Goal: Task Accomplishment & Management: Manage account settings

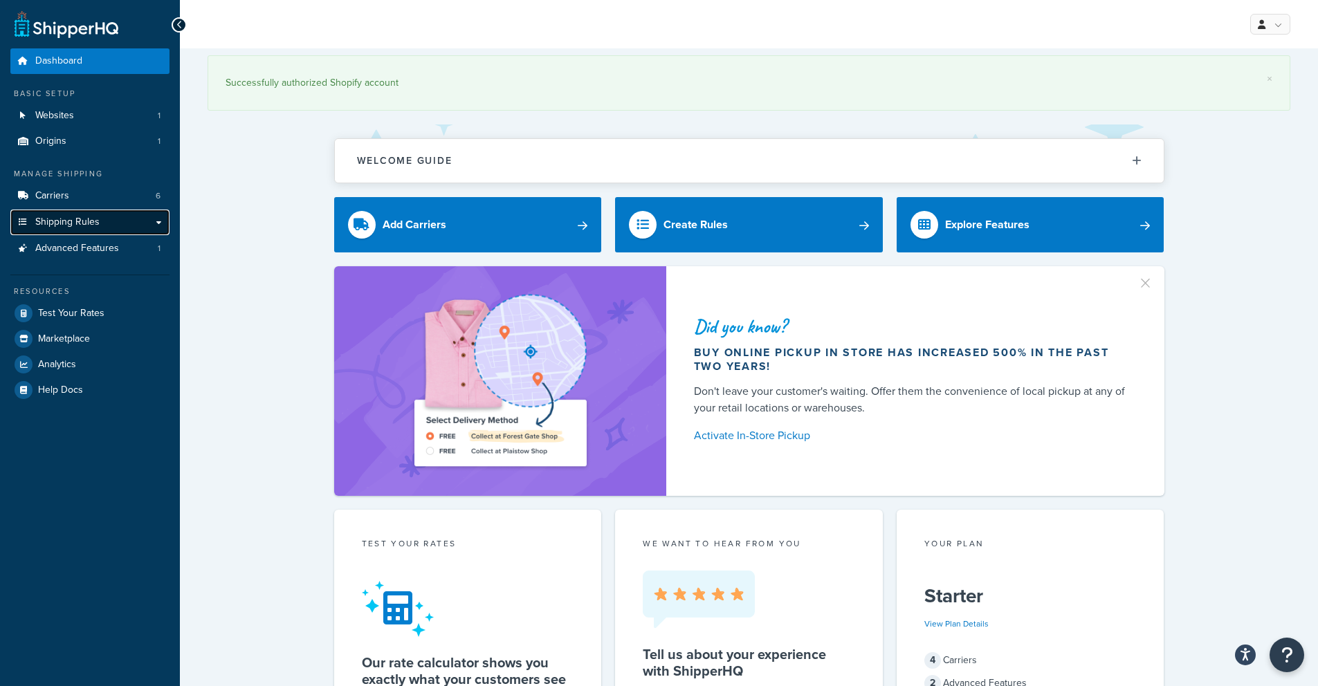
click at [81, 217] on span "Shipping Rules" at bounding box center [67, 223] width 64 height 12
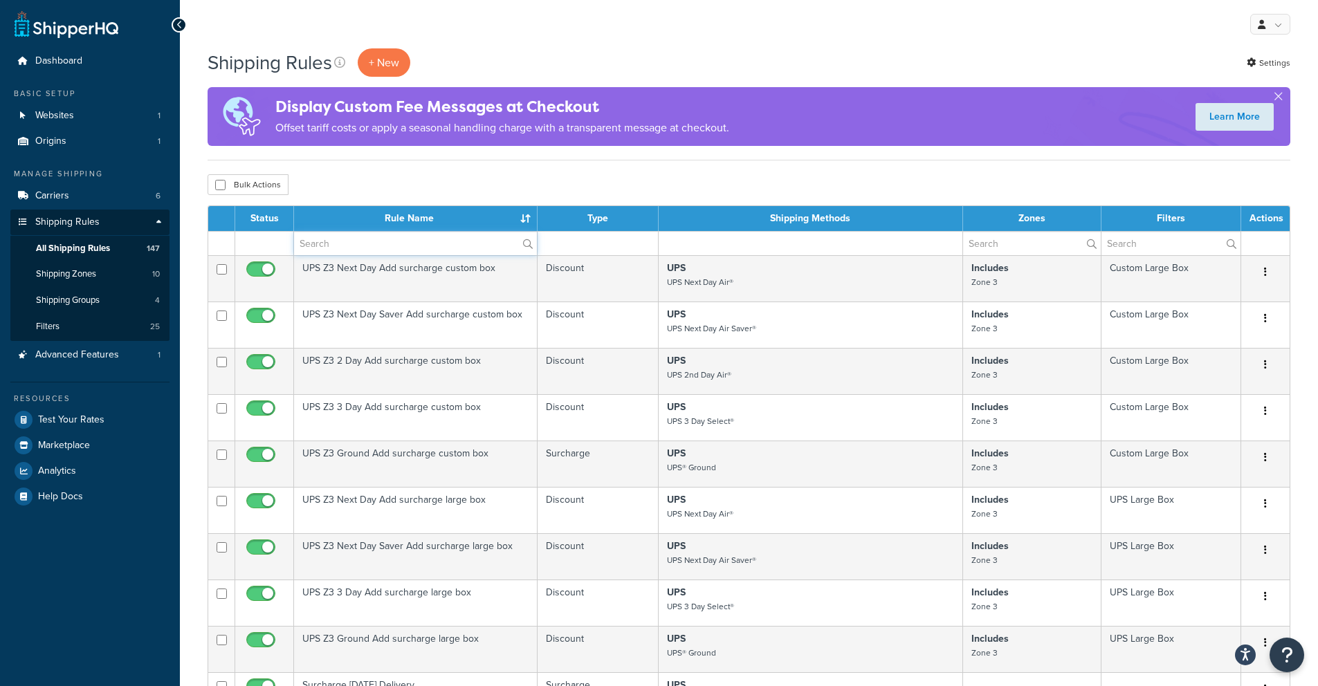
click at [383, 250] on input "text" at bounding box center [415, 244] width 243 height 24
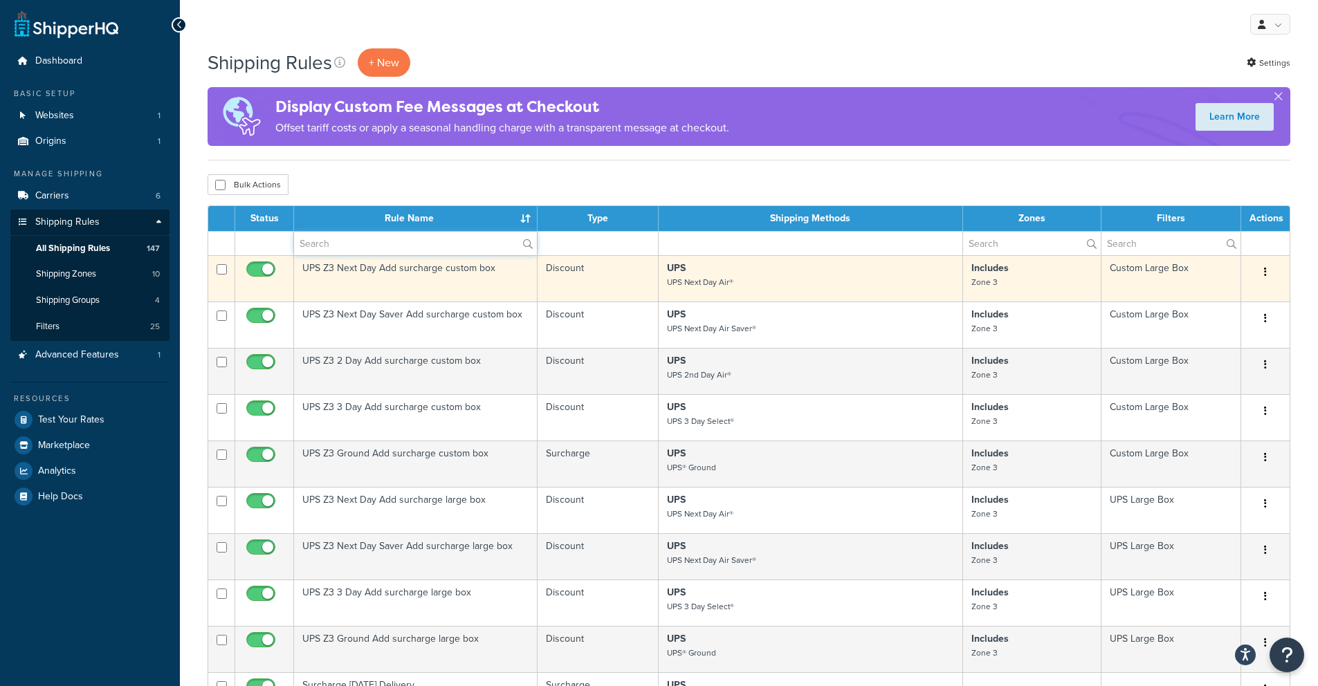
type input "hide"
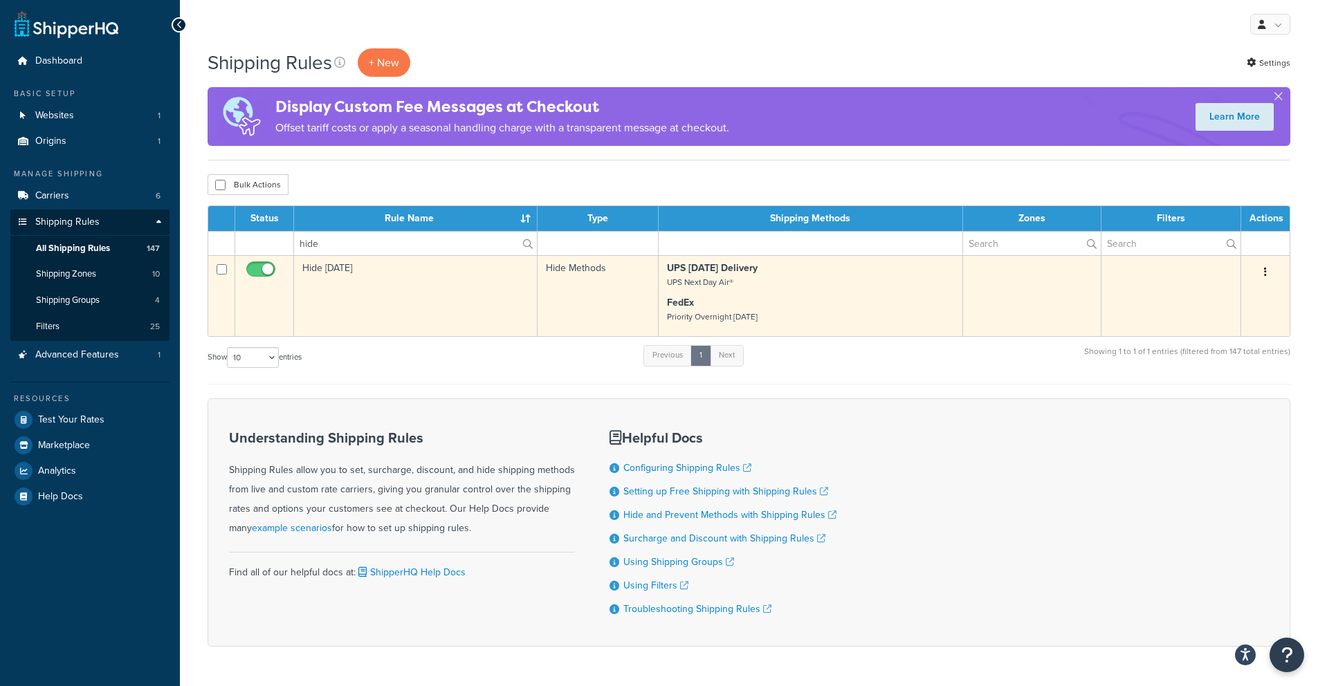
click at [264, 268] on input "checkbox" at bounding box center [263, 272] width 38 height 17
checkbox input "false"
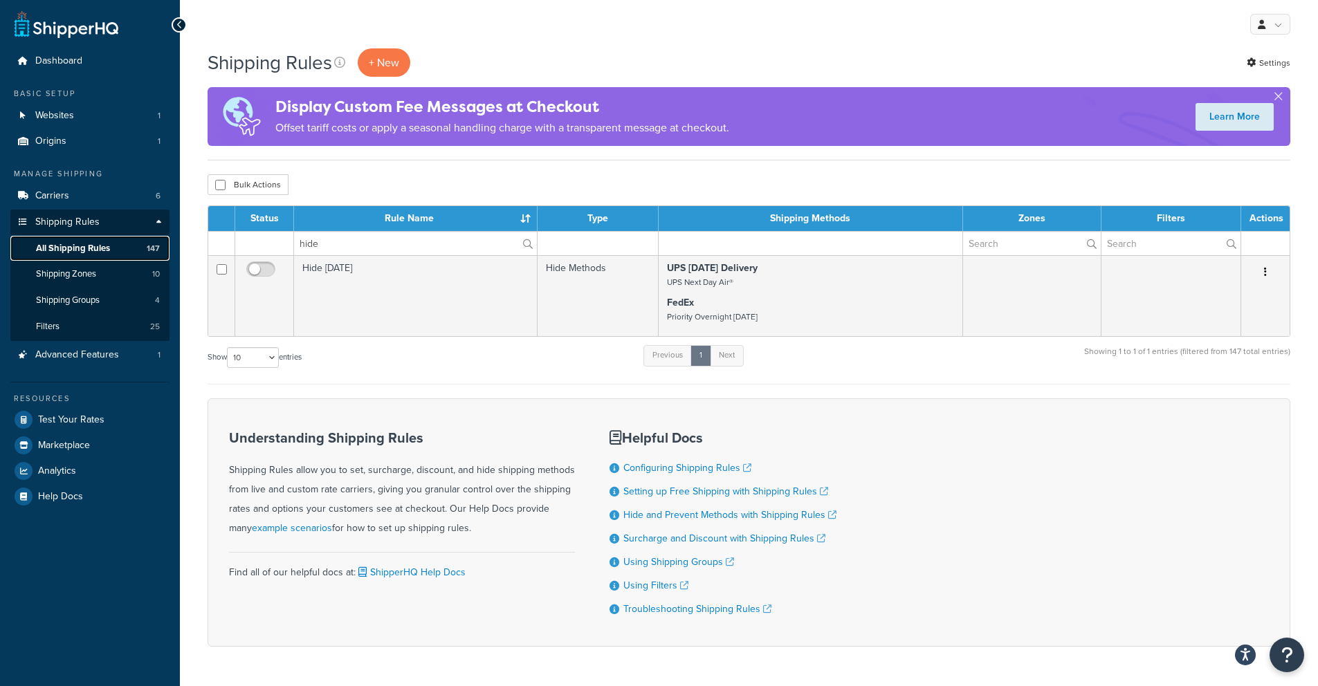
click at [75, 247] on span "All Shipping Rules" at bounding box center [73, 249] width 74 height 12
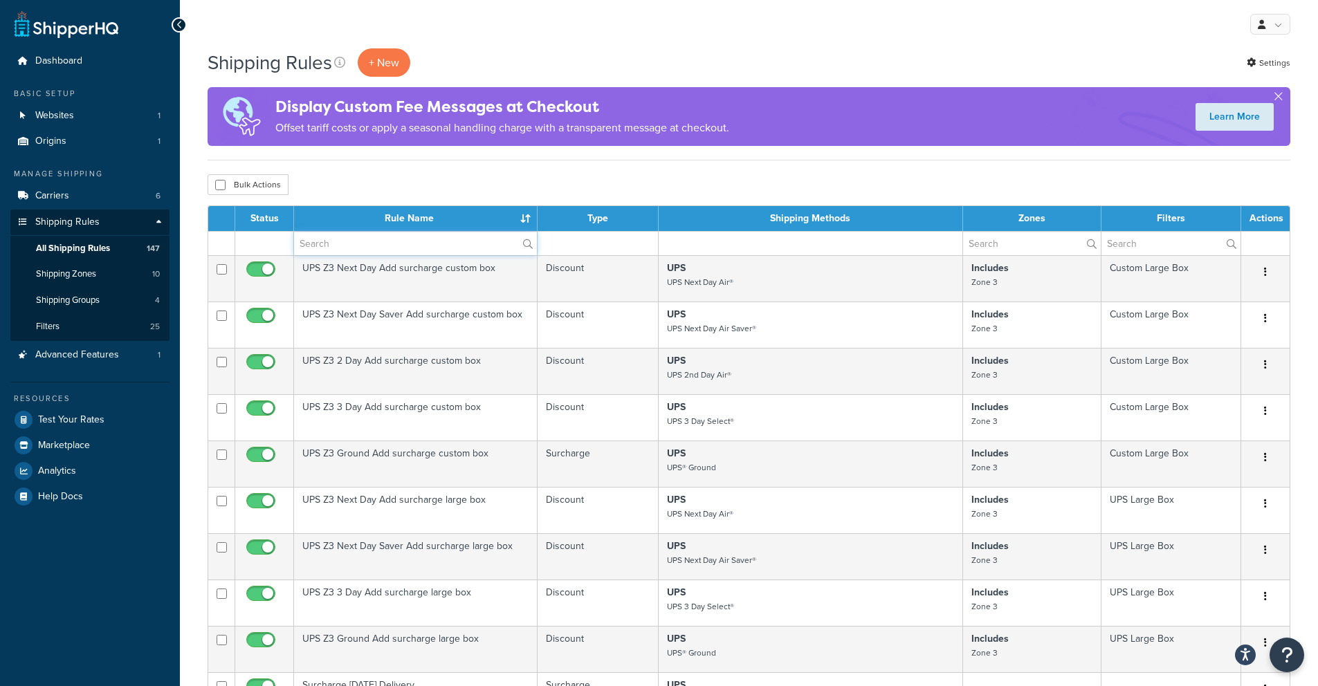
click at [347, 244] on input "text" at bounding box center [415, 244] width 243 height 24
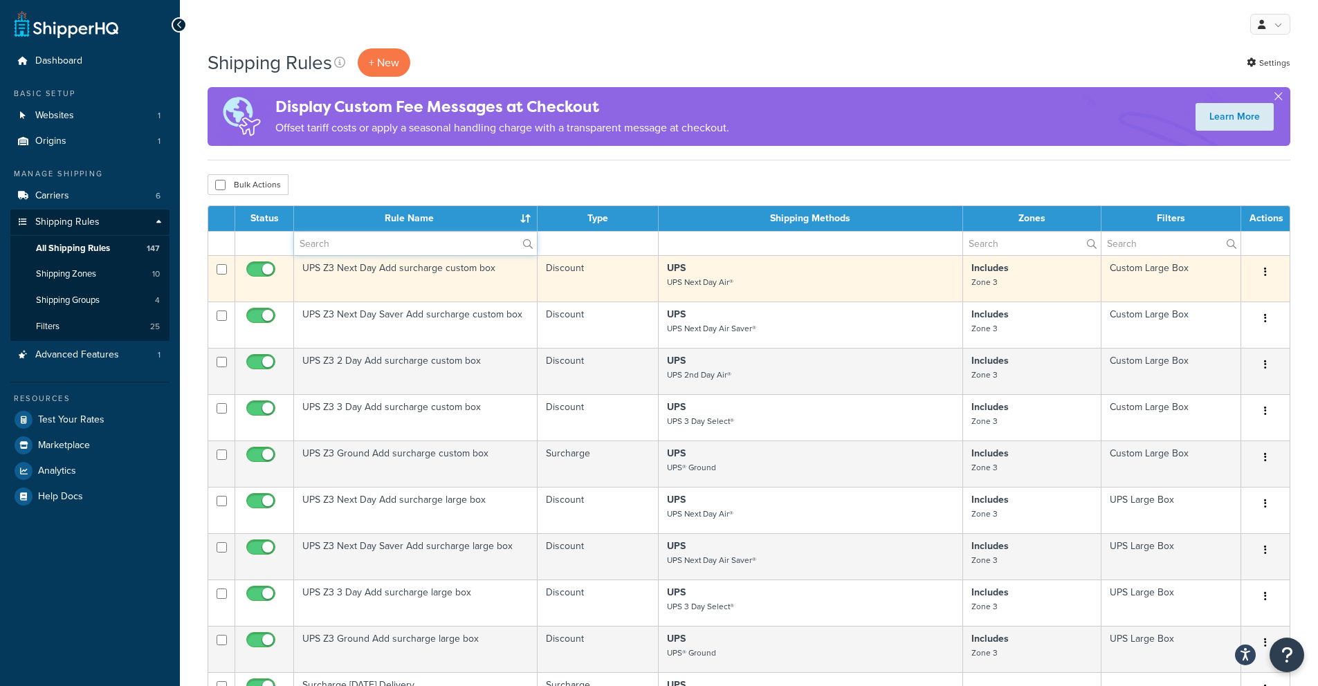
type input "hide"
